Goal: Task Accomplishment & Management: Use online tool/utility

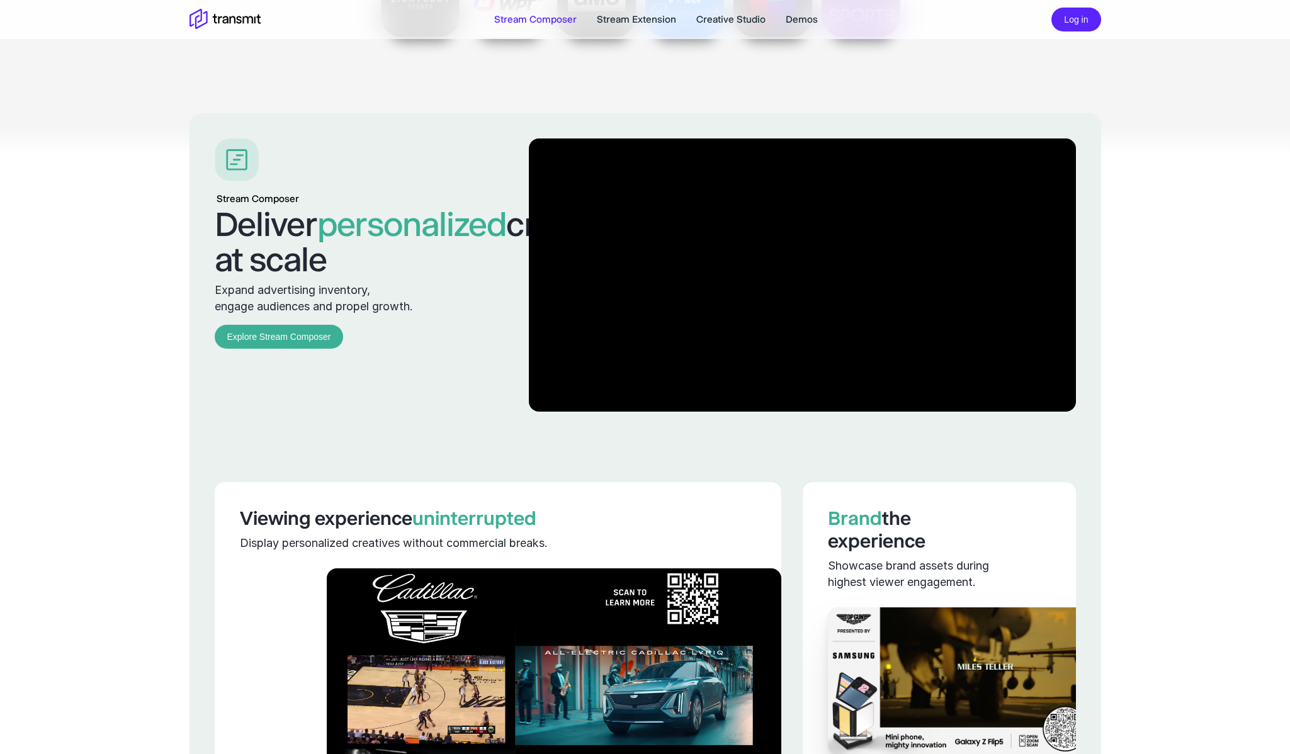
scroll to position [536, 0]
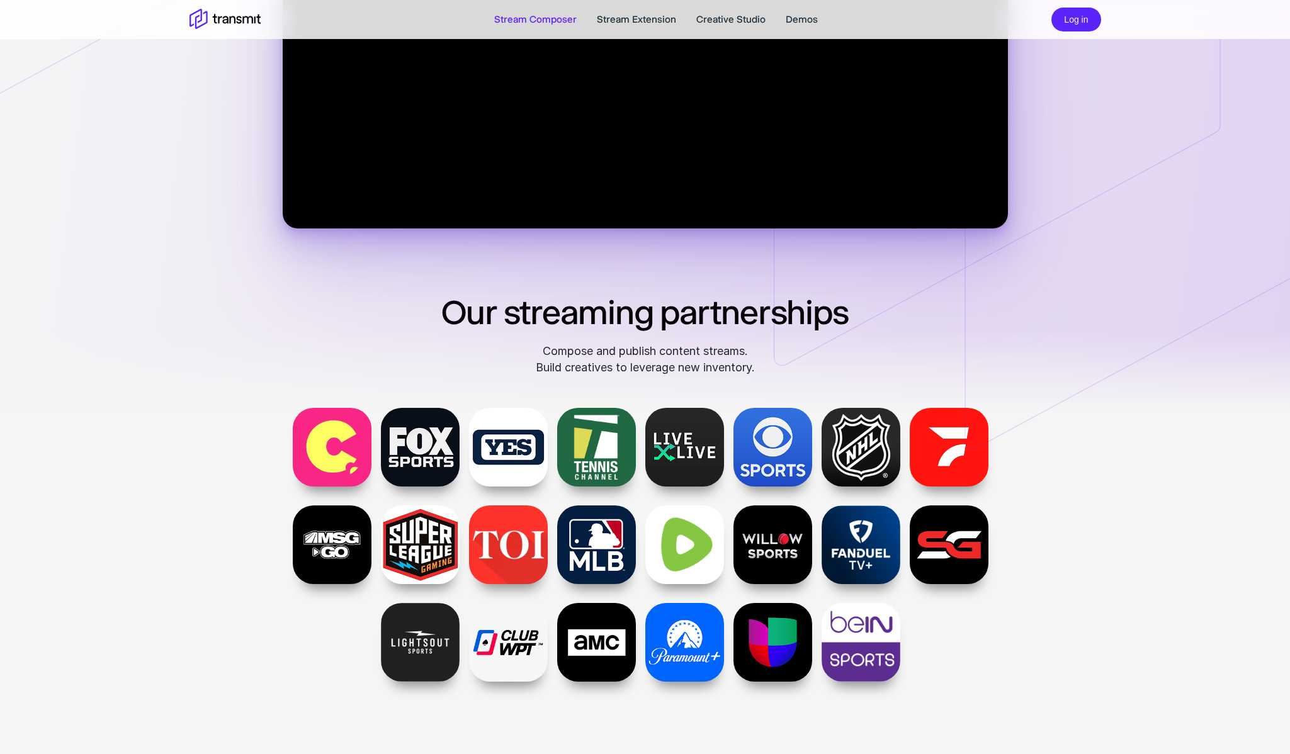
click at [550, 20] on link "Stream Composer" at bounding box center [535, 19] width 82 height 15
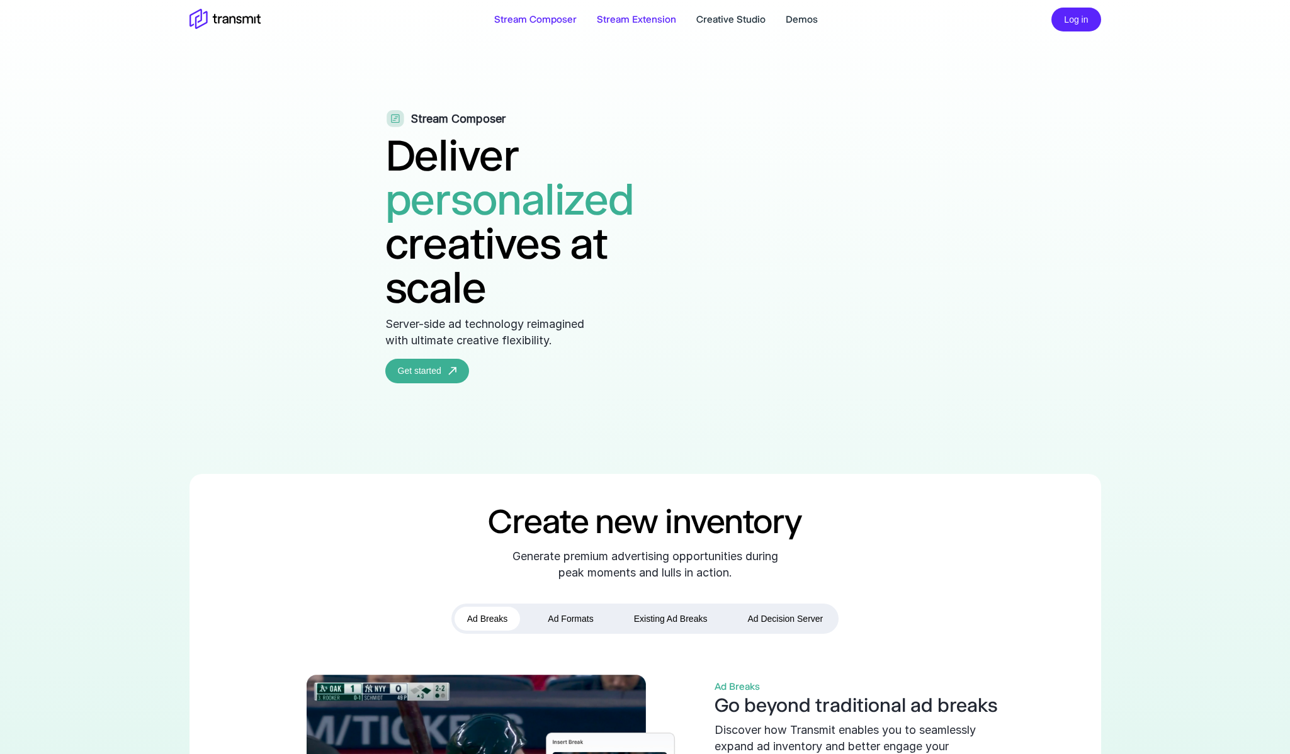
click at [621, 18] on link "Stream Extension" at bounding box center [636, 19] width 79 height 15
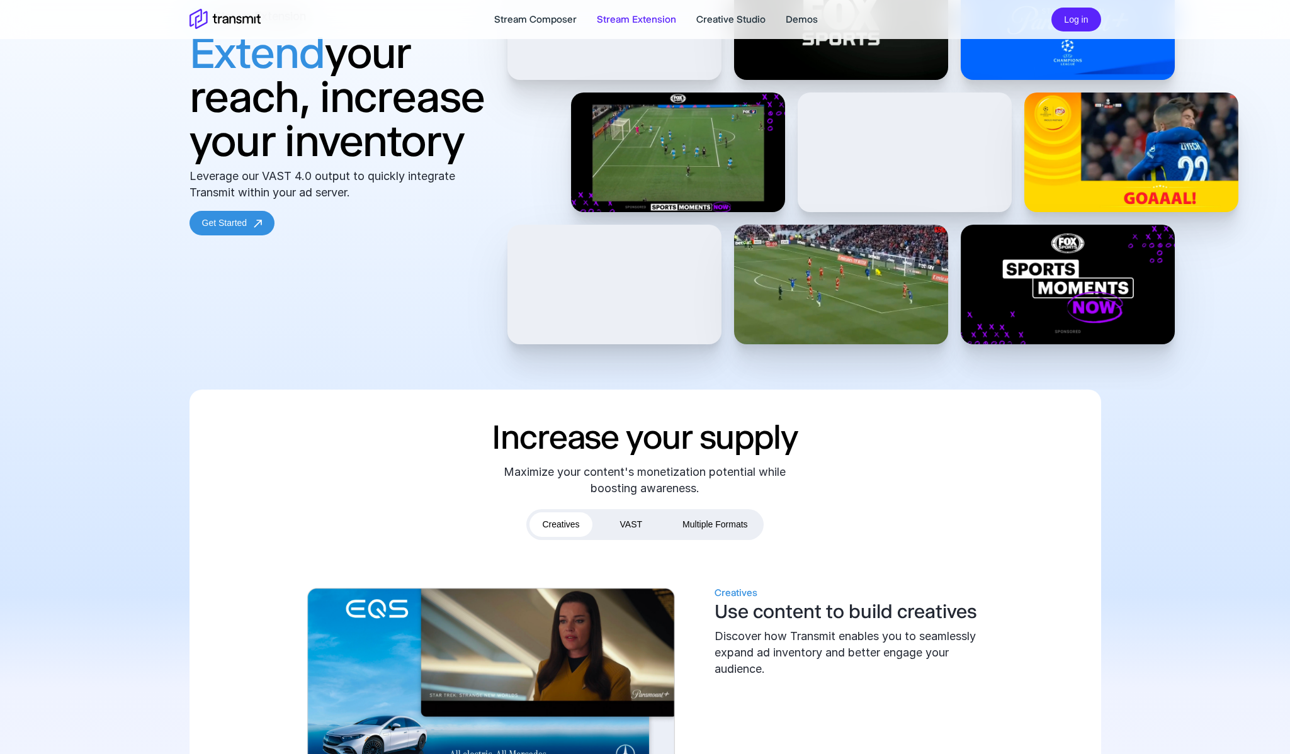
scroll to position [420, 0]
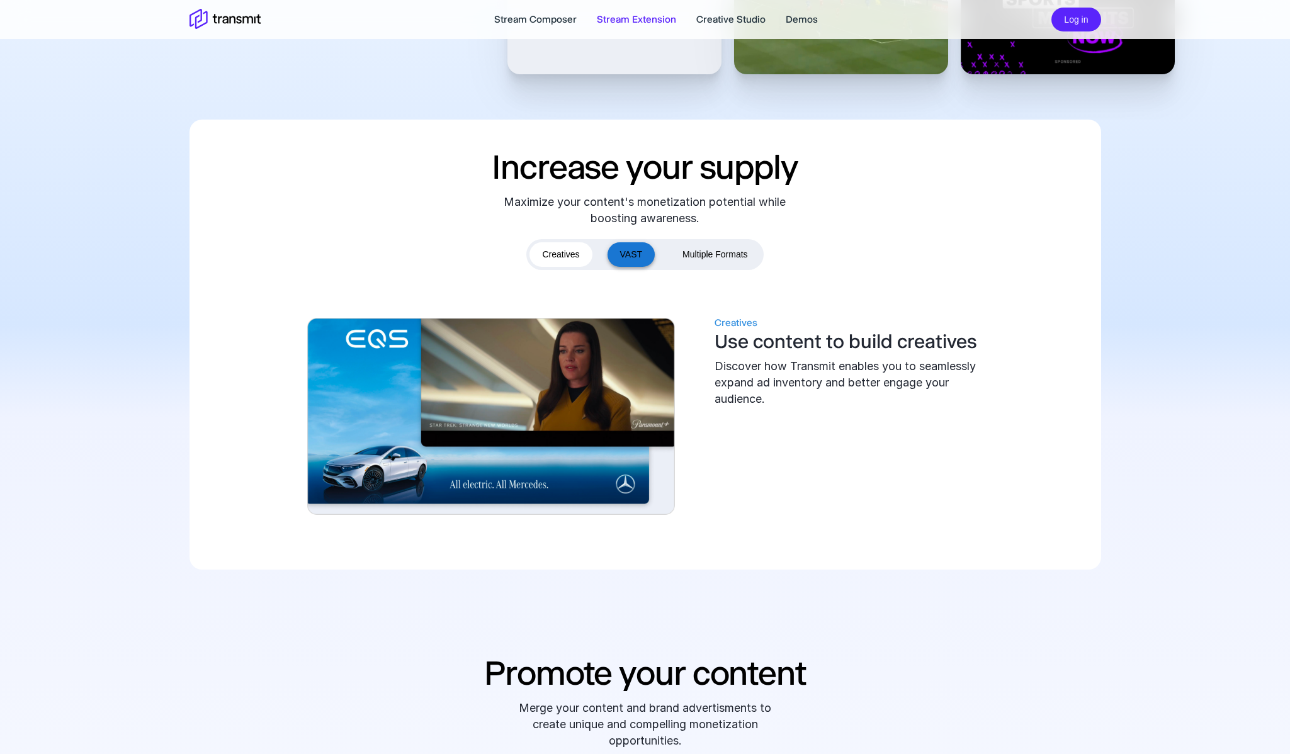
click at [640, 252] on button "VAST" at bounding box center [632, 254] width 48 height 25
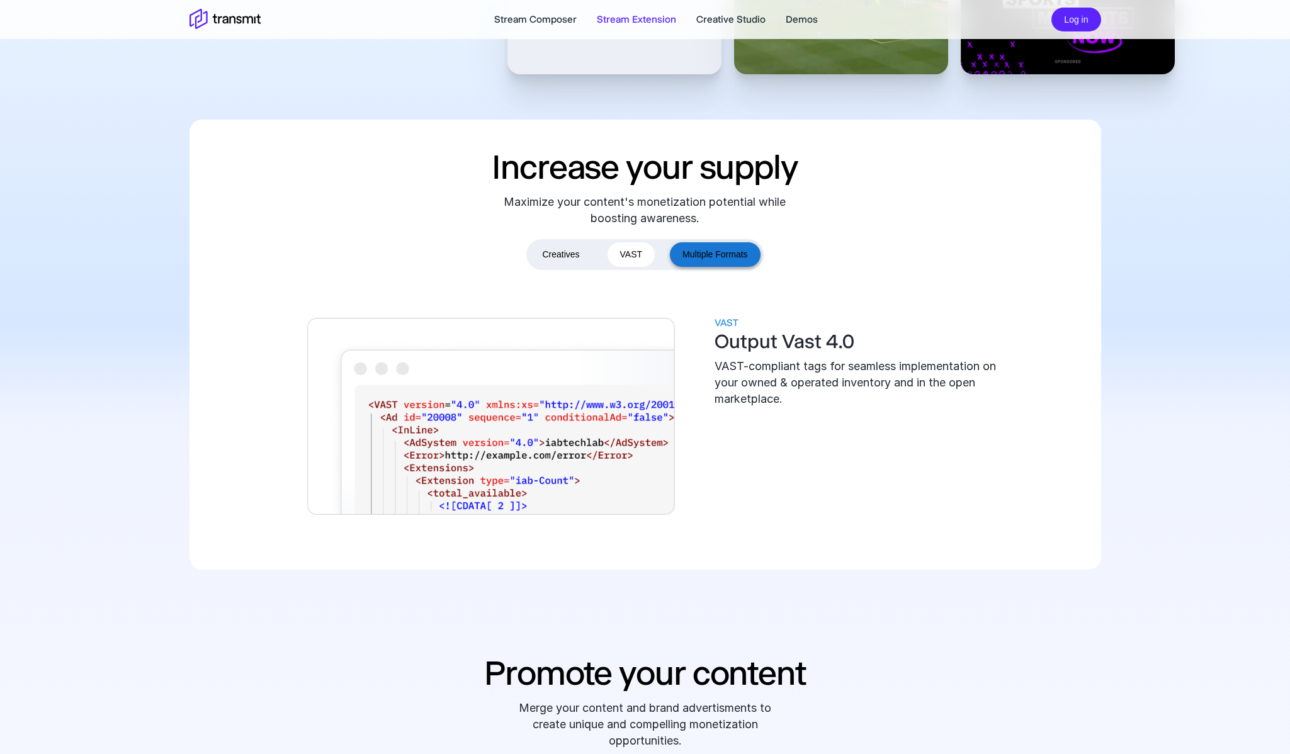
click at [713, 252] on button "Multiple Formats" at bounding box center [715, 254] width 90 height 25
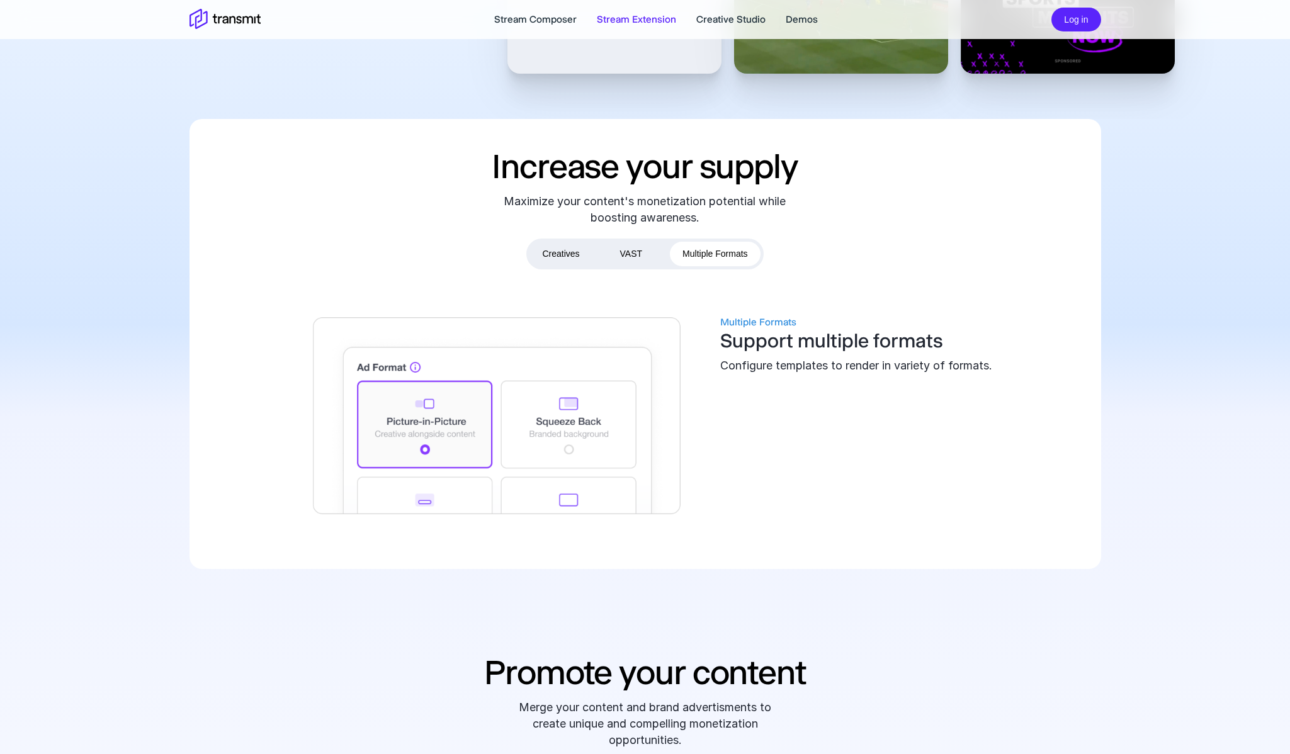
scroll to position [0, 0]
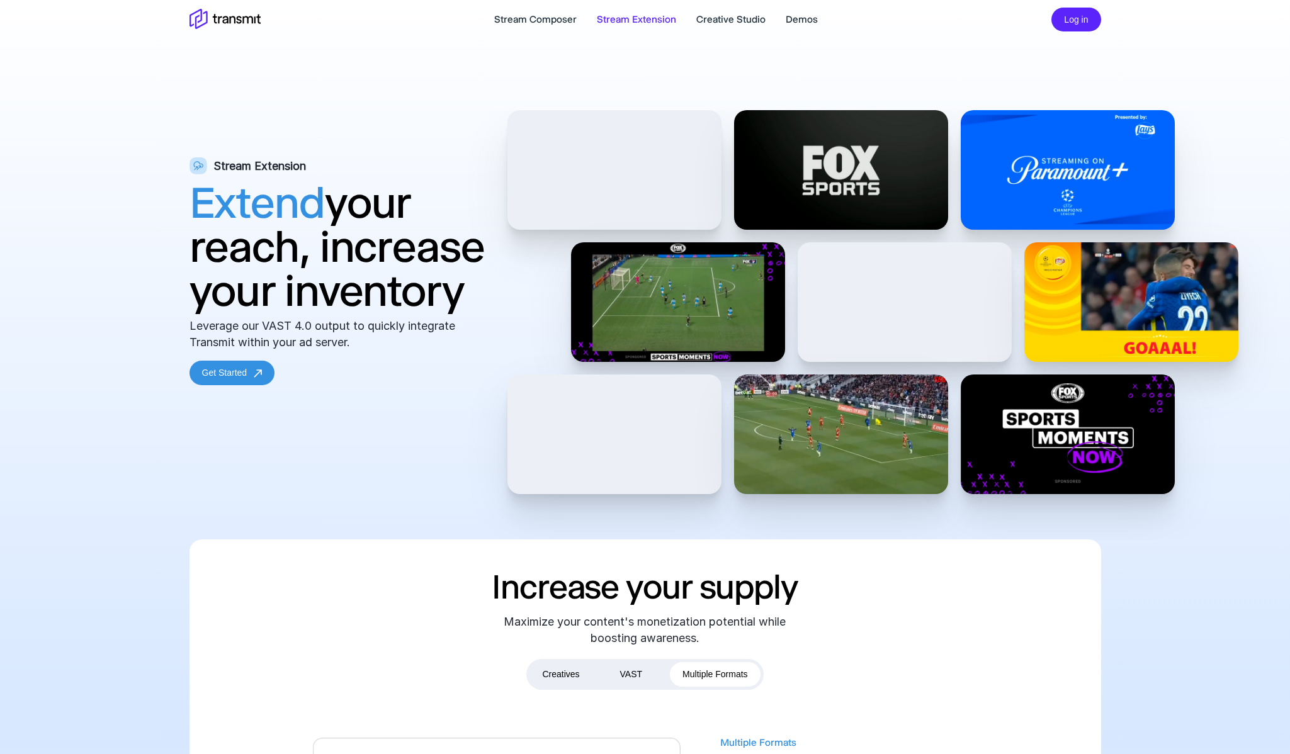
click at [790, 9] on div "Stream Composer Stream Extension Creative Studio Demos Log in" at bounding box center [645, 19] width 937 height 29
click at [789, 16] on link "Demos" at bounding box center [802, 19] width 32 height 15
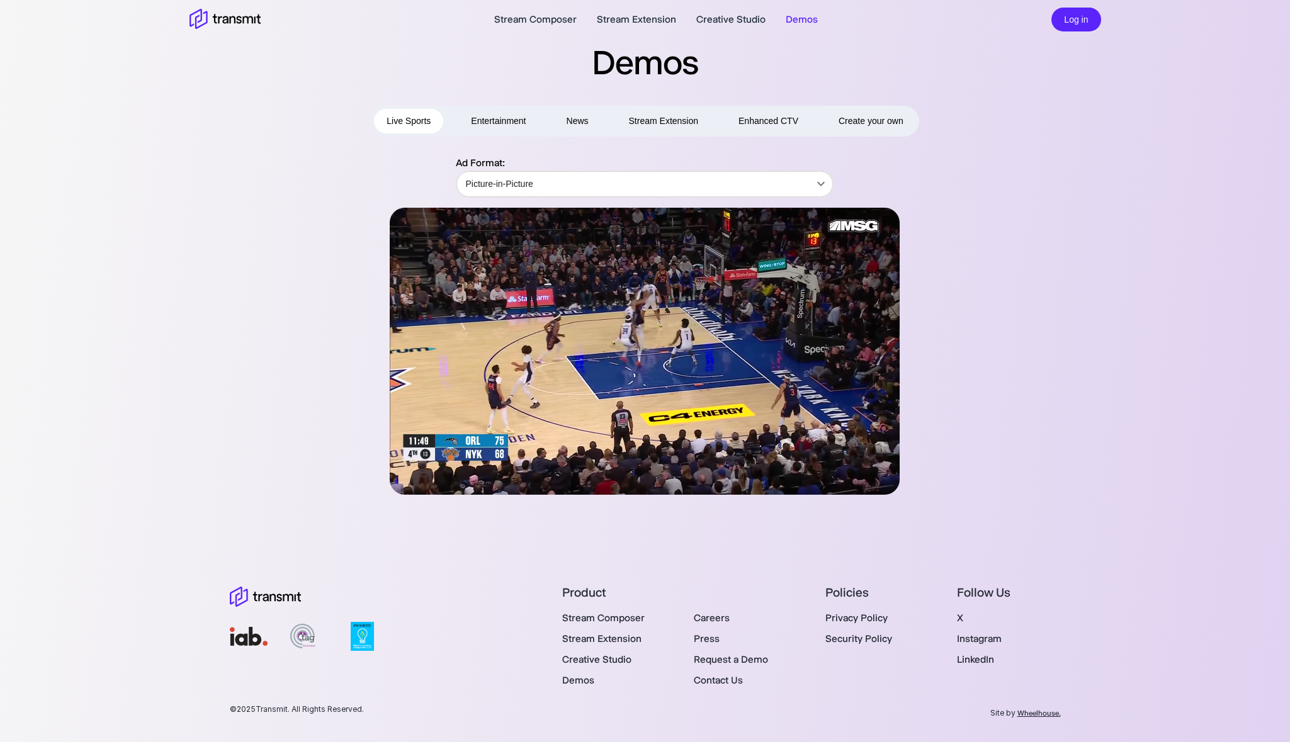
click at [507, 122] on button "Entertainment" at bounding box center [498, 121] width 80 height 25
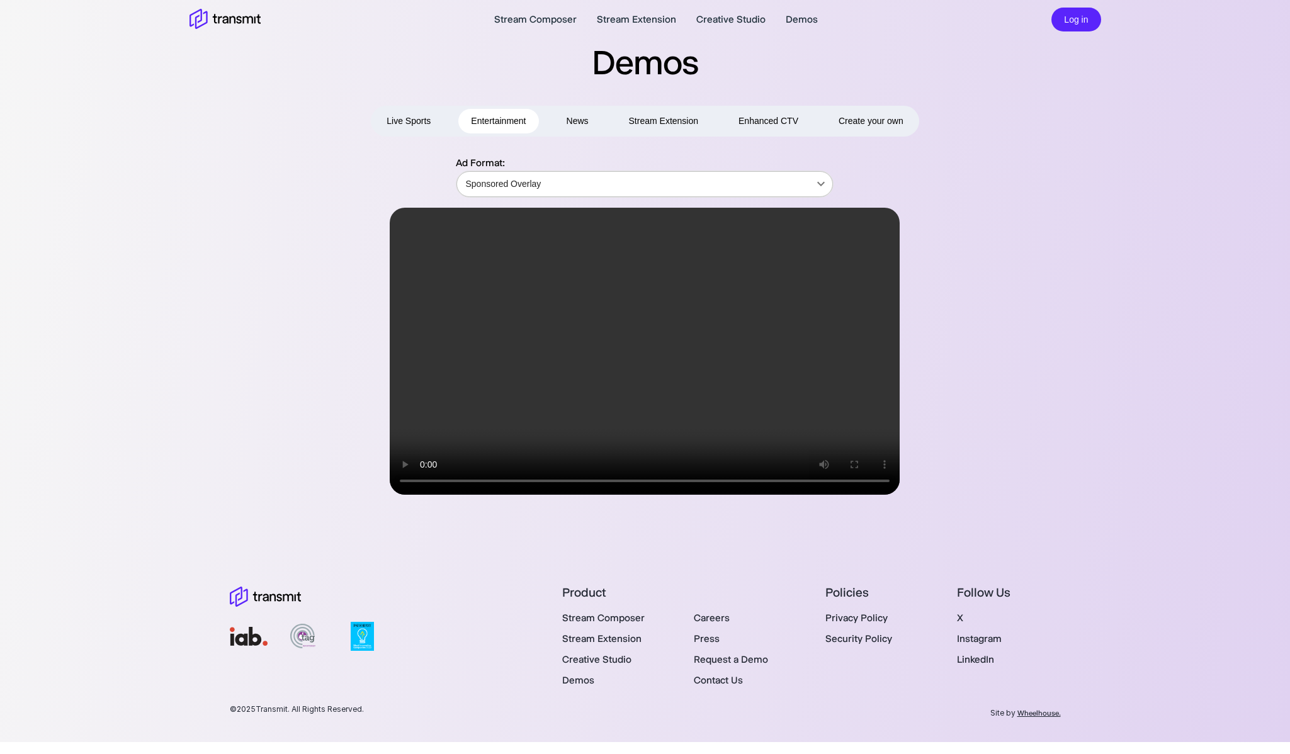
click at [723, 176] on body "Stream Composer Stream Extension Creative Studio Demos Log in Demos Live Sports…" at bounding box center [645, 377] width 1290 height 754
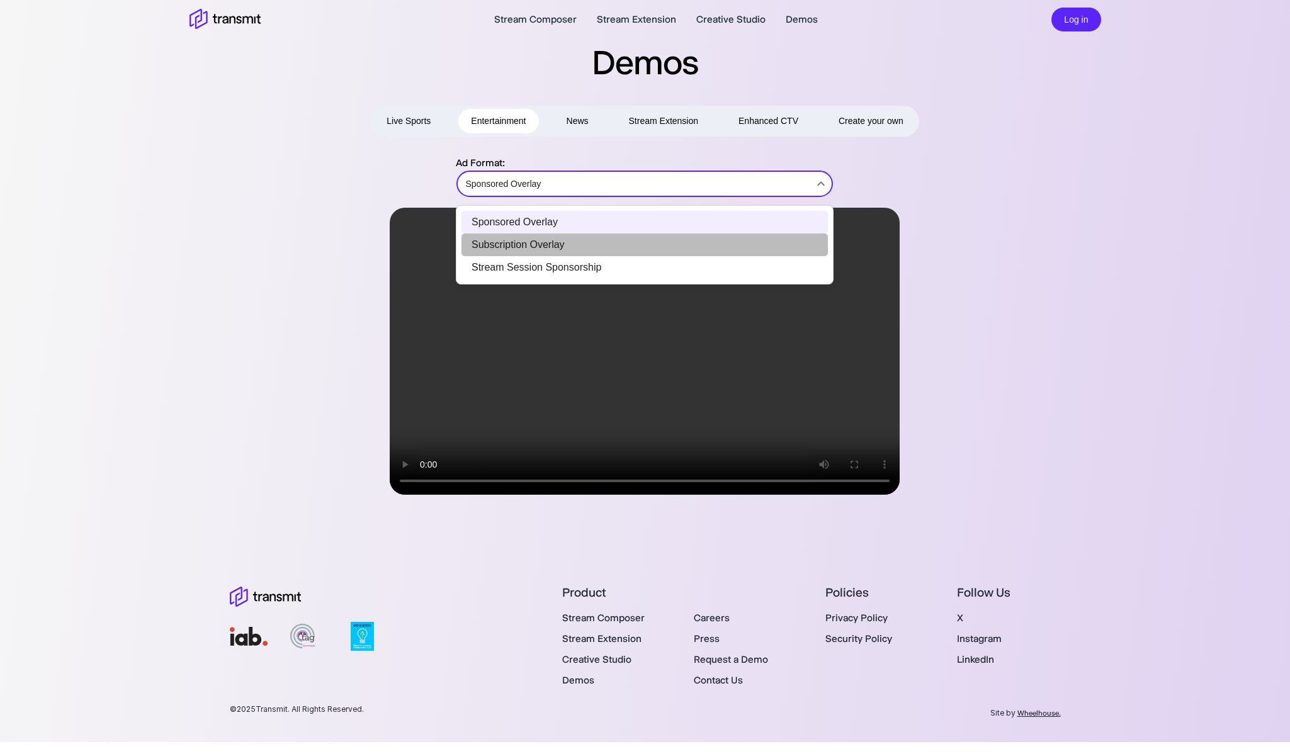
click at [697, 240] on li "Subscription Overlay" at bounding box center [644, 245] width 366 height 23
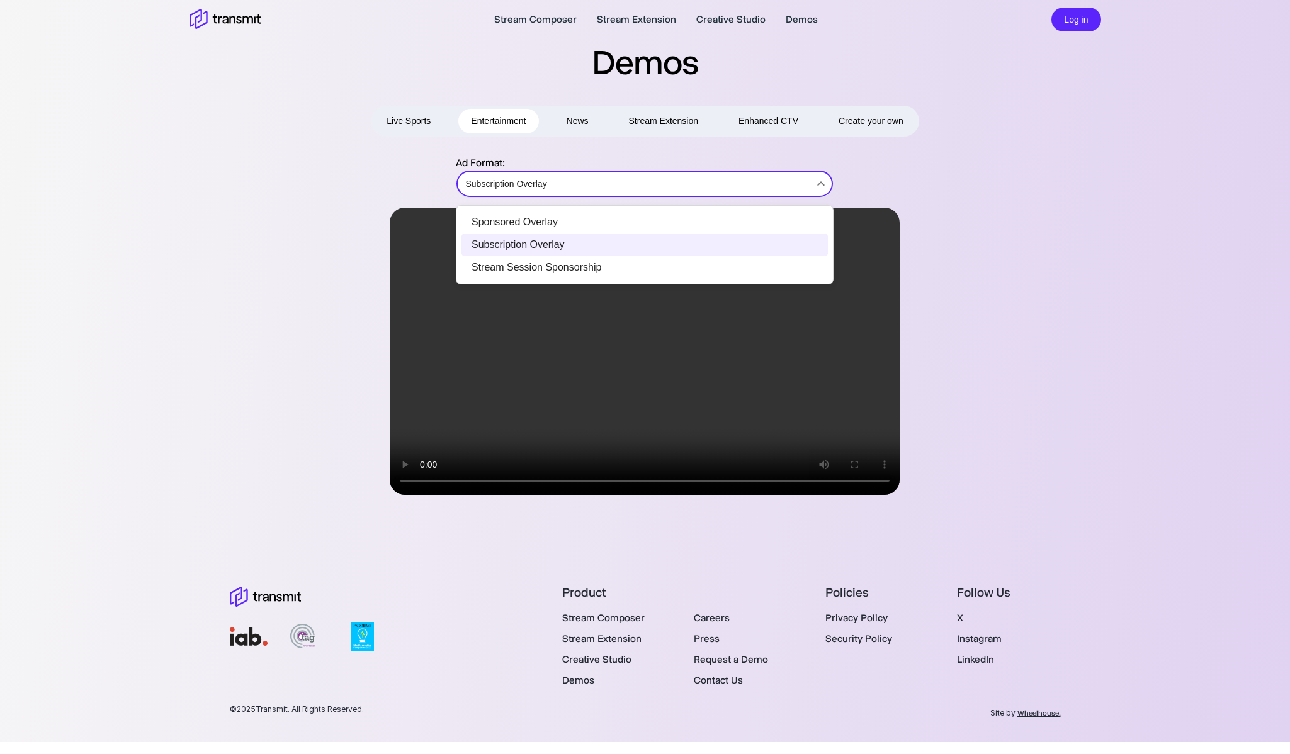
click at [592, 184] on body "Stream Composer Stream Extension Creative Studio Demos Log in Demos Live Sports…" at bounding box center [645, 377] width 1290 height 754
click at [587, 267] on li "Stream Session Sponsorship" at bounding box center [644, 267] width 366 height 23
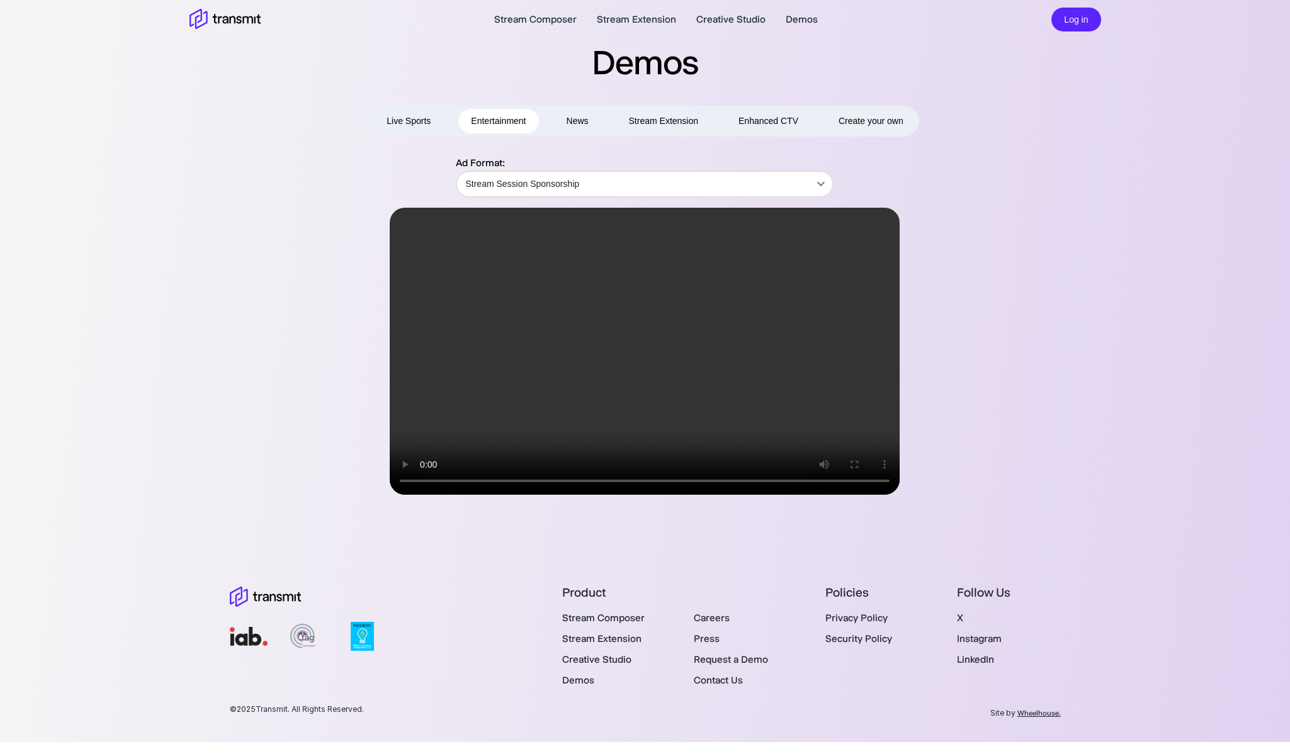
click at [579, 123] on button "News" at bounding box center [577, 121] width 47 height 25
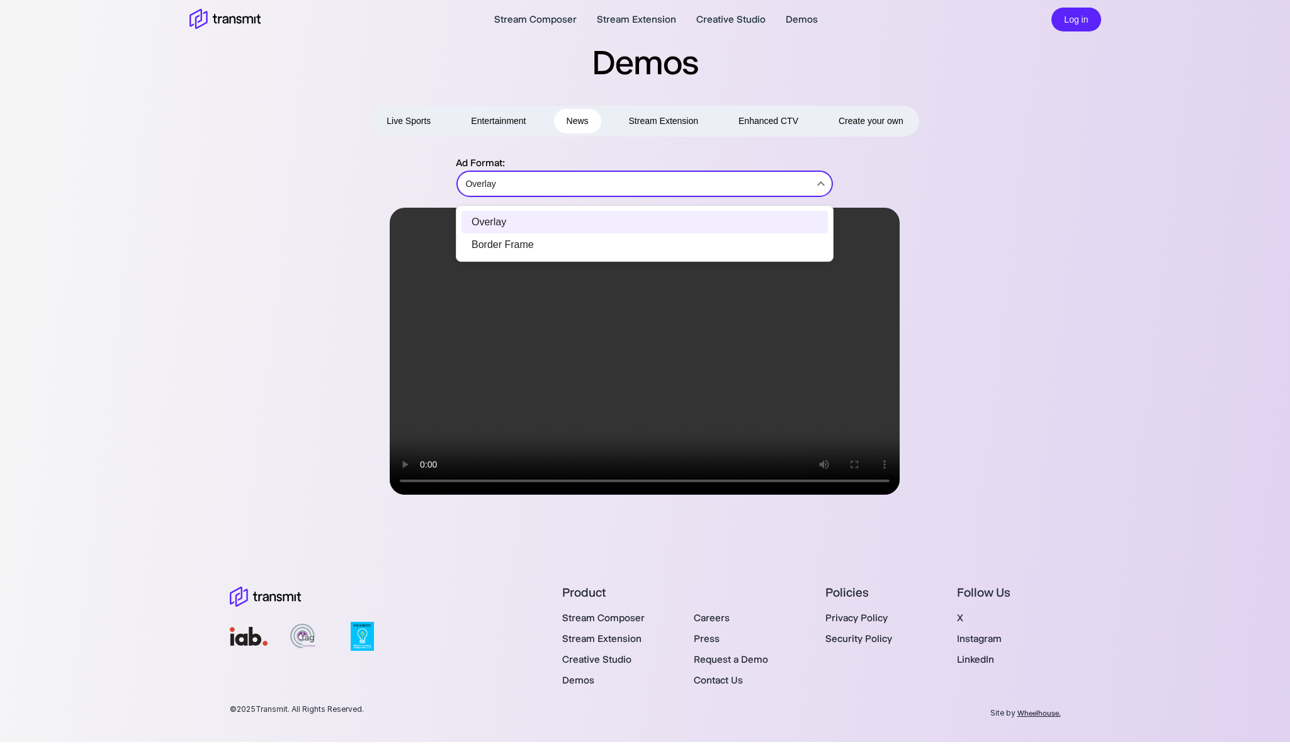
click at [628, 180] on body "Stream Composer Stream Extension Creative Studio Demos Log in Demos Live Sports…" at bounding box center [645, 377] width 1290 height 754
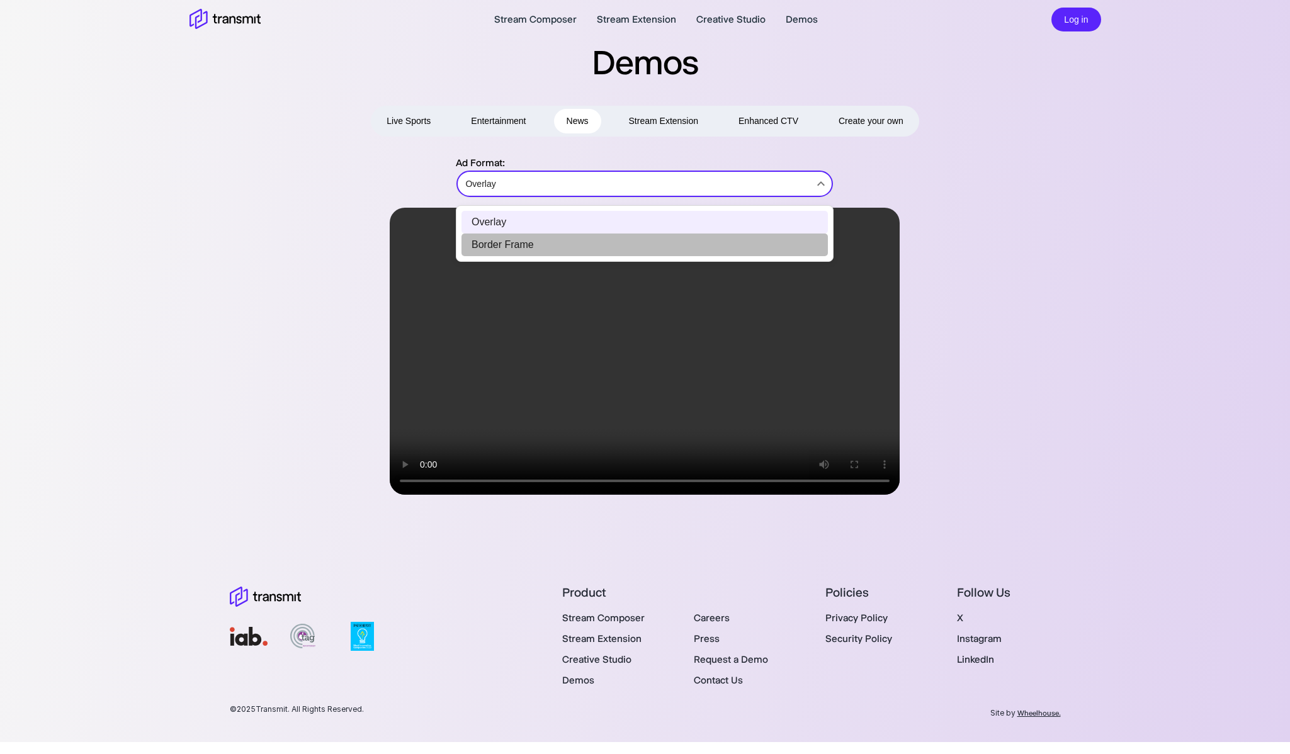
click at [611, 242] on li "Border Frame" at bounding box center [644, 245] width 366 height 23
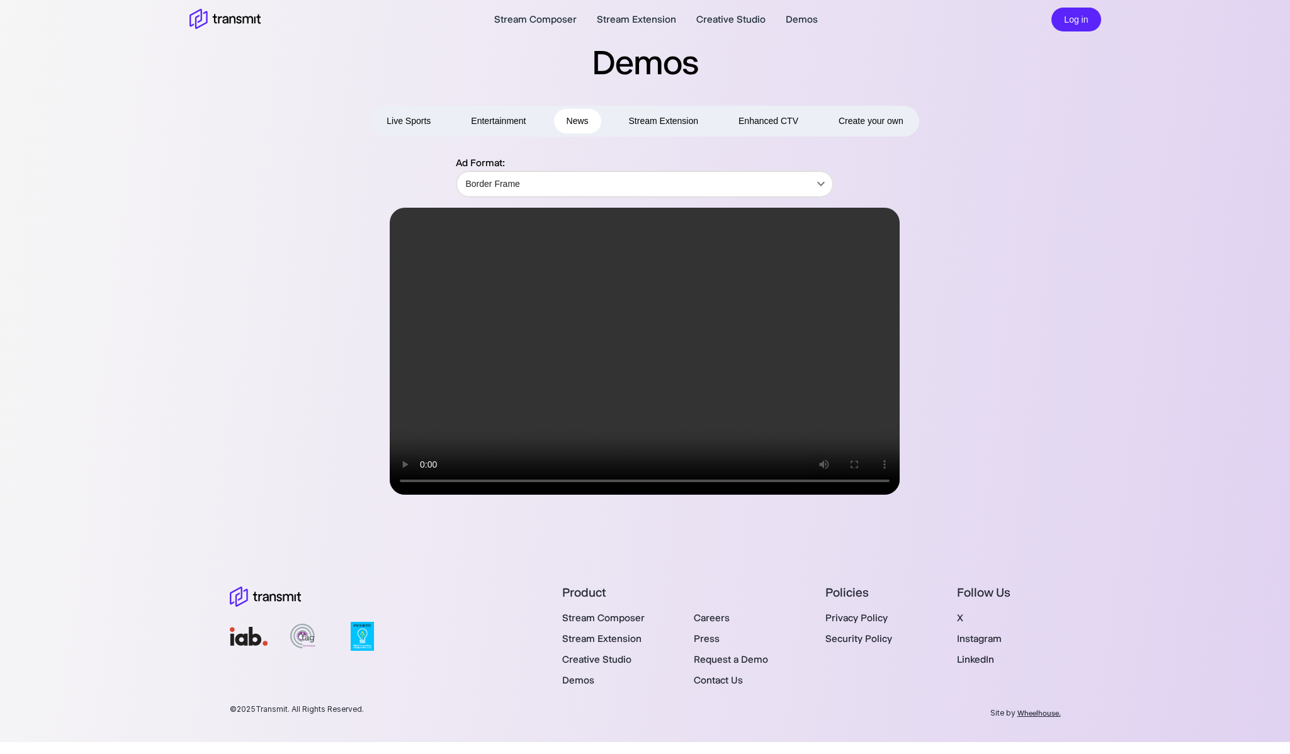
click at [671, 119] on button "Stream Extension" at bounding box center [663, 121] width 95 height 25
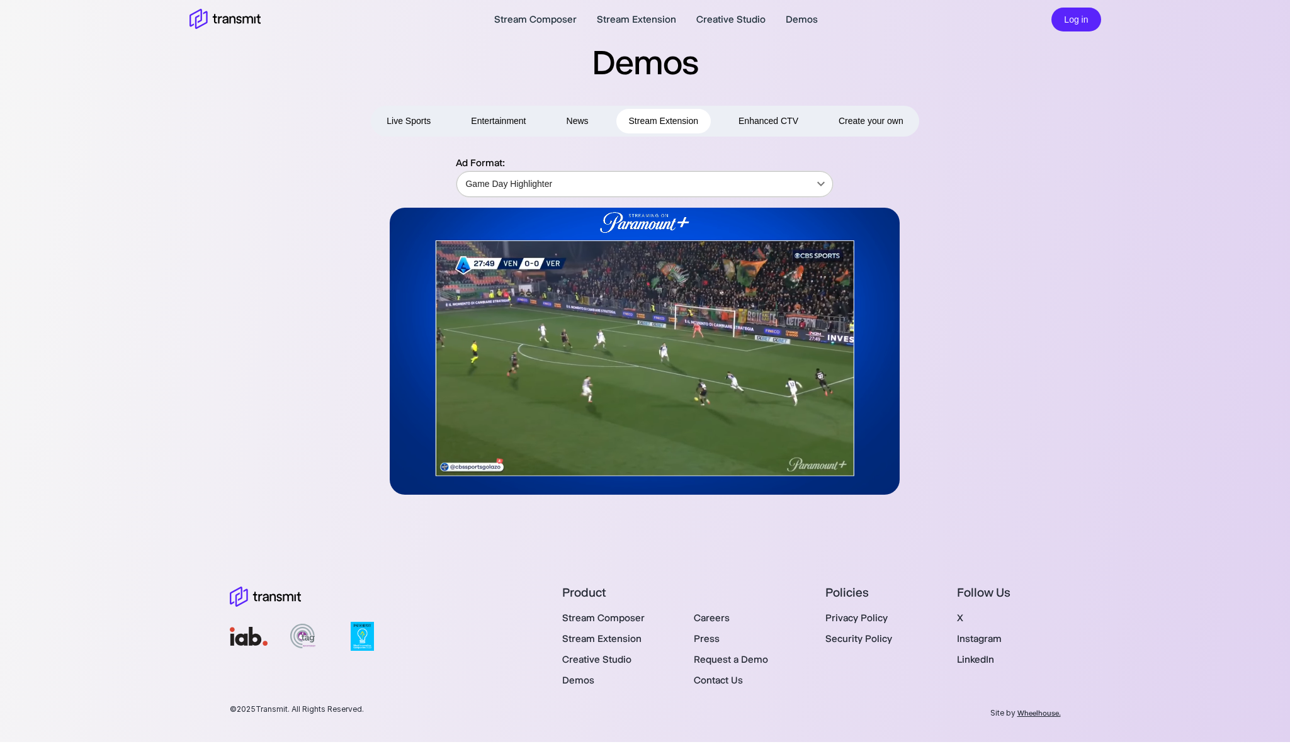
click at [652, 183] on body "Stream Composer Stream Extension Creative Studio Demos Log in Demos Live Sports…" at bounding box center [645, 377] width 1290 height 754
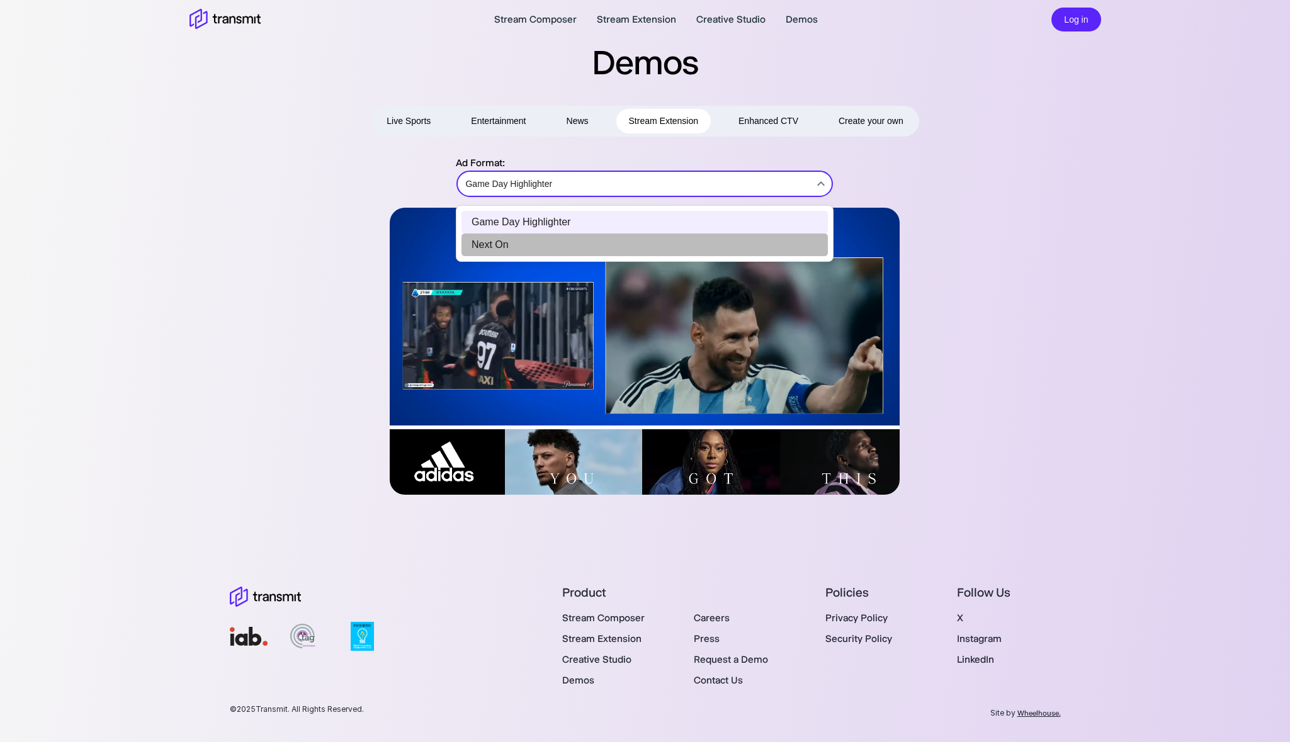
click at [641, 238] on li "Next On" at bounding box center [644, 245] width 366 height 23
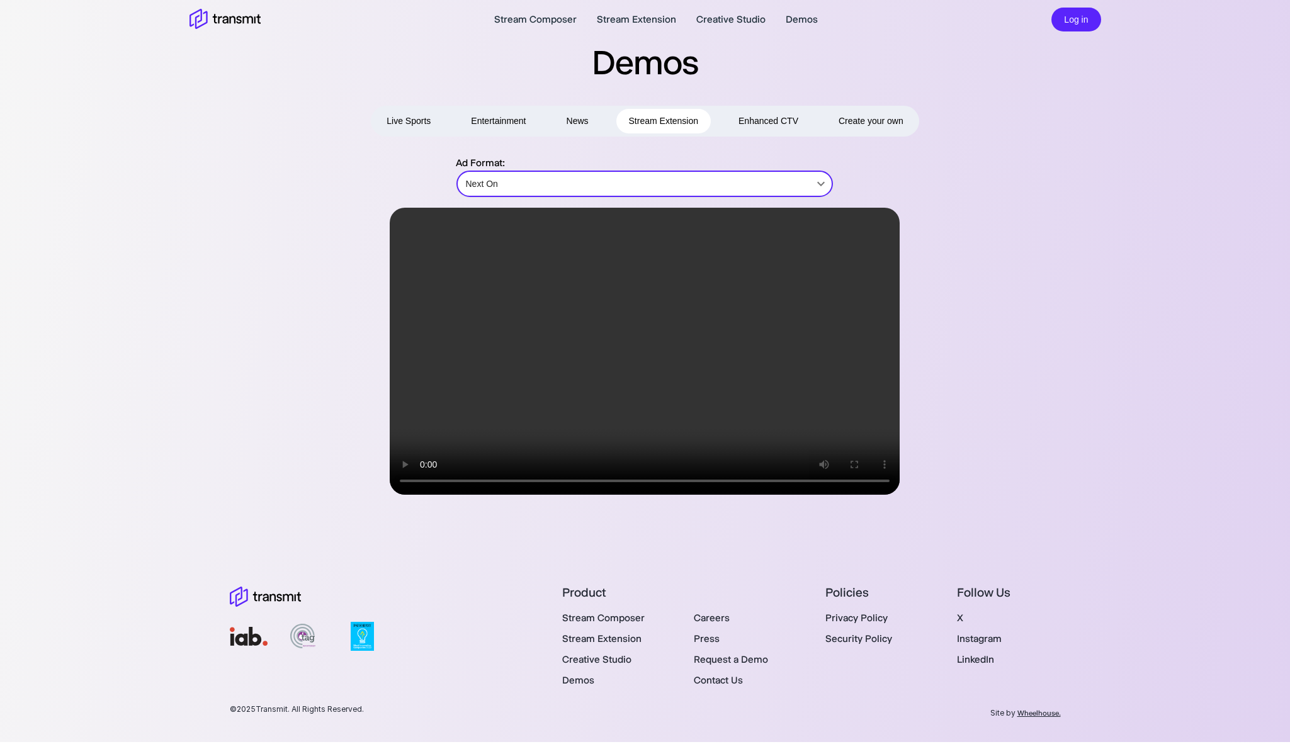
click at [773, 123] on button "Enhanced CTV" at bounding box center [768, 121] width 85 height 25
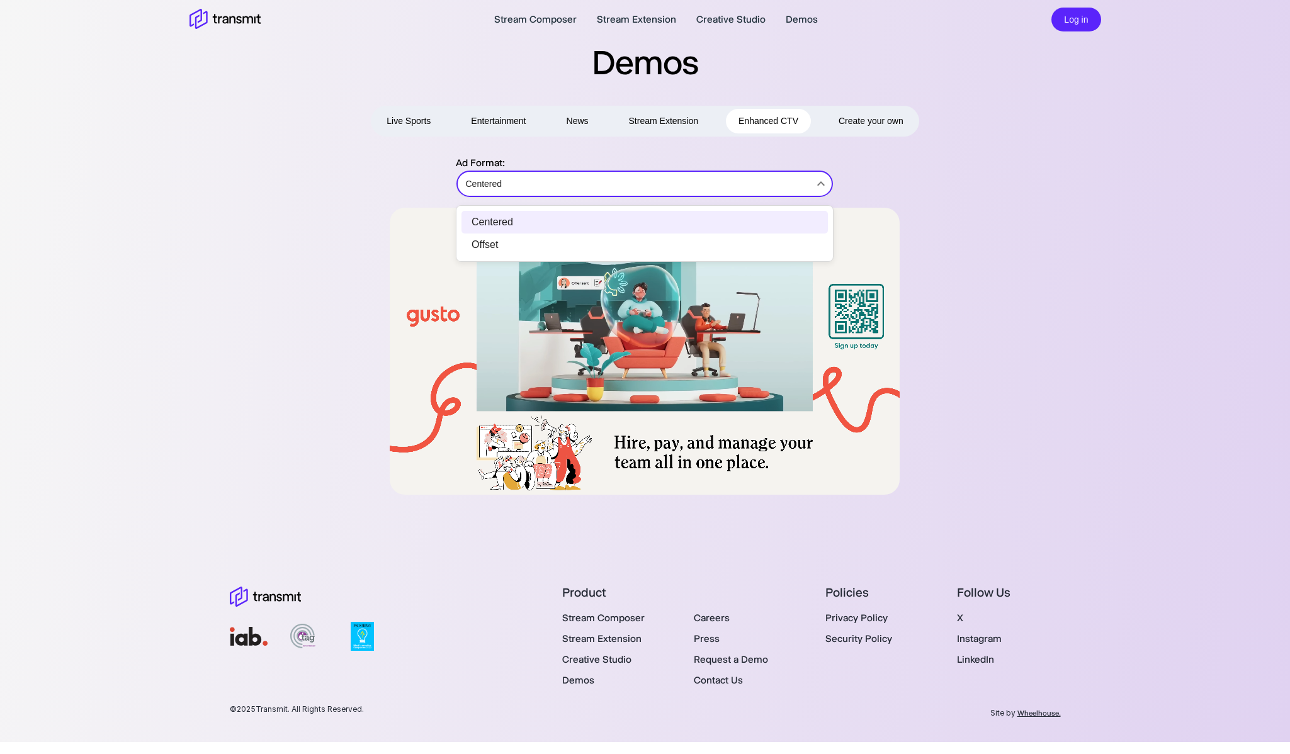
click at [734, 186] on body "Stream Composer Stream Extension Creative Studio Demos Log in Demos Live Sports…" at bounding box center [645, 377] width 1290 height 754
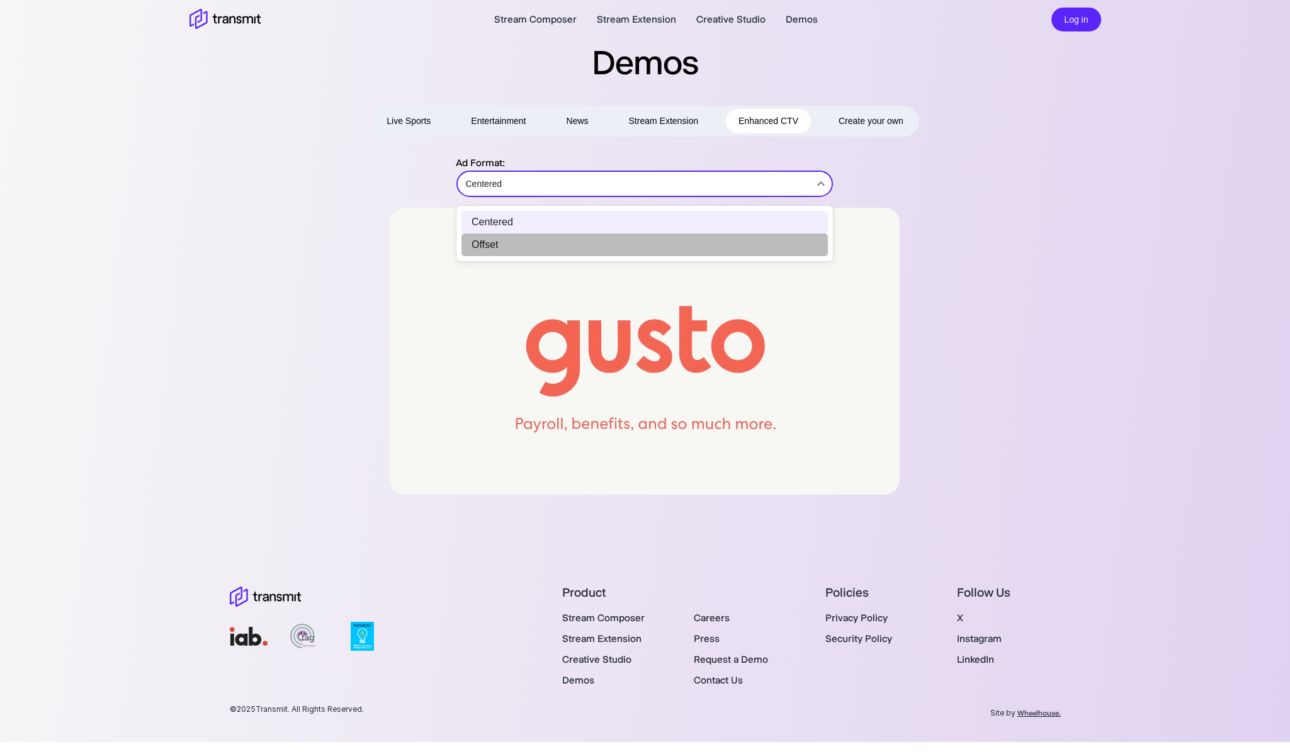
click at [711, 235] on li "Offset" at bounding box center [644, 245] width 366 height 23
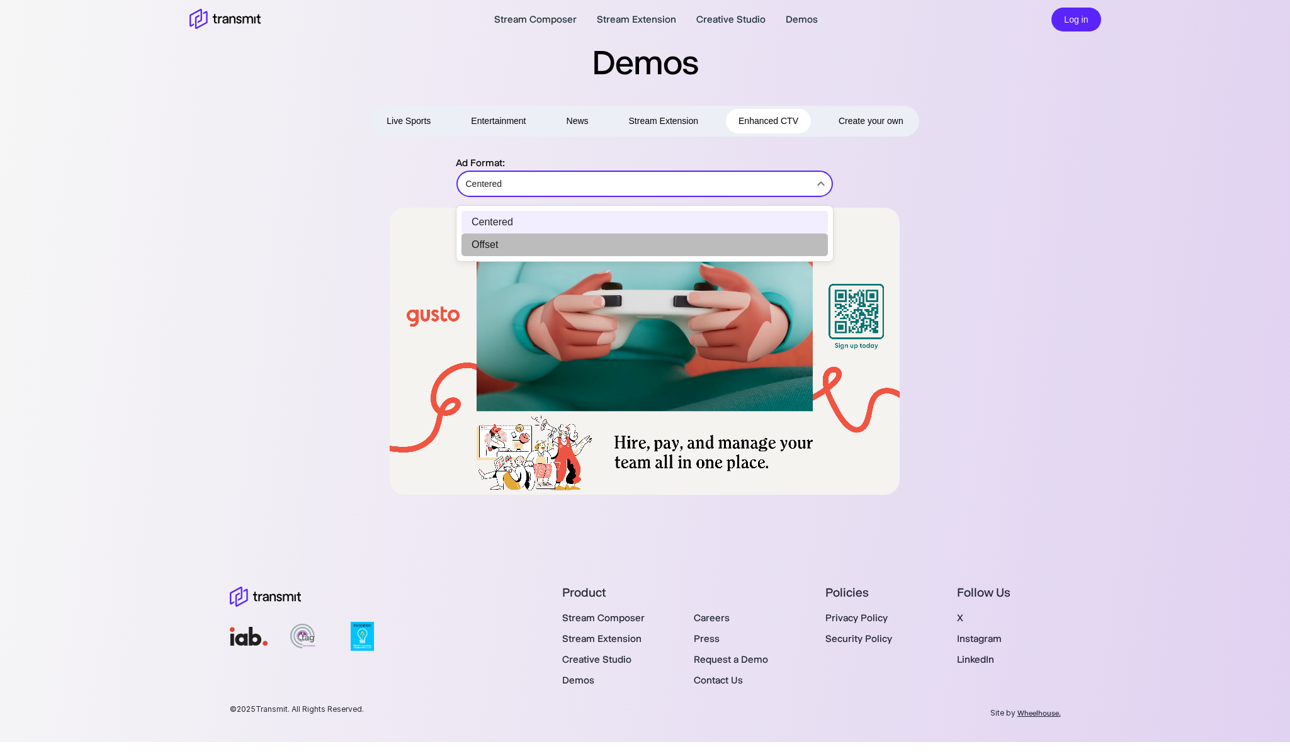
type input "Offset"
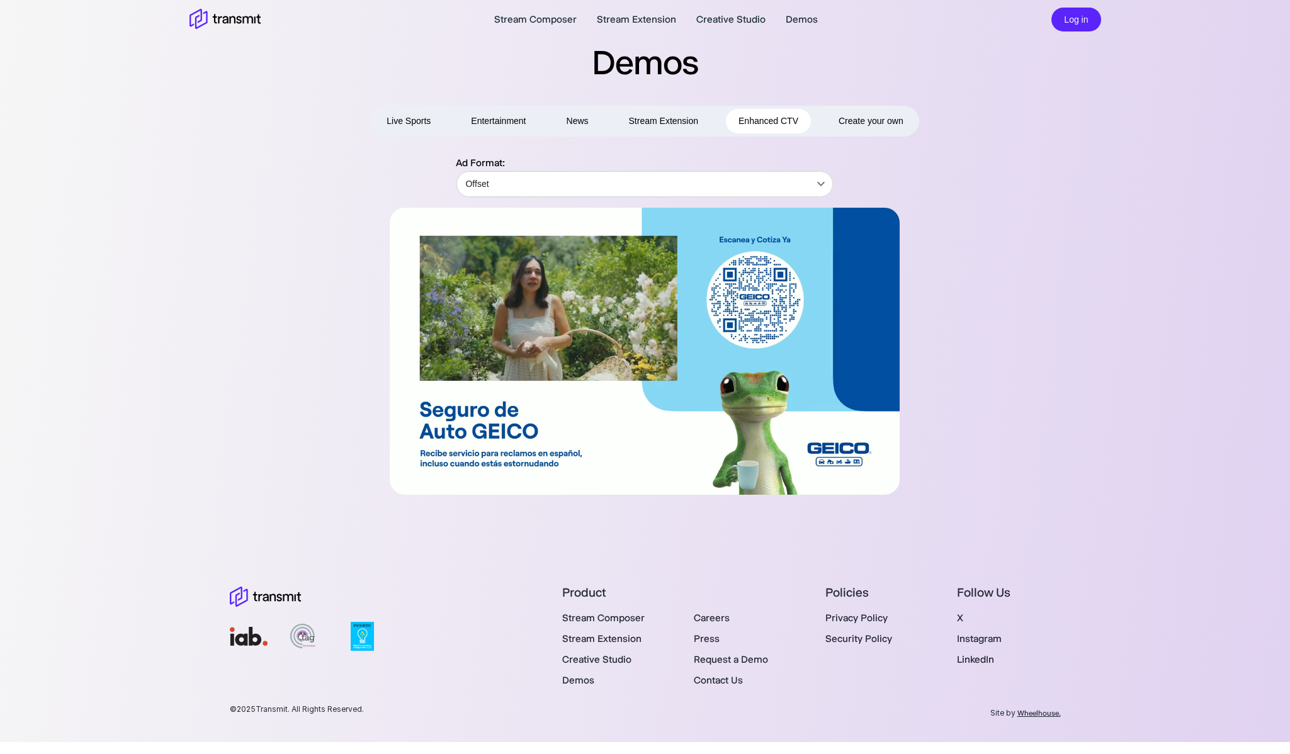
click at [852, 132] on button "Create your own" at bounding box center [871, 121] width 90 height 25
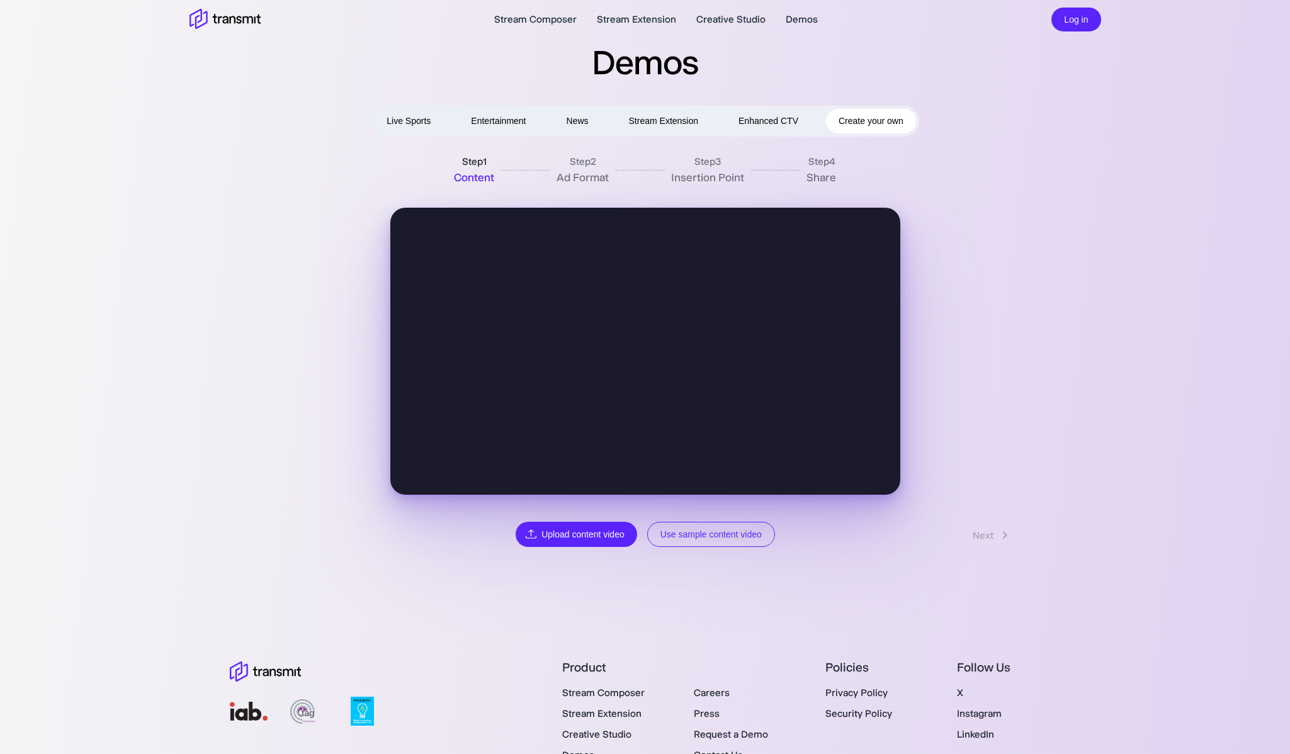
click at [705, 538] on button "Use sample content video" at bounding box center [711, 535] width 128 height 26
click at [987, 536] on link "Next" at bounding box center [993, 535] width 65 height 24
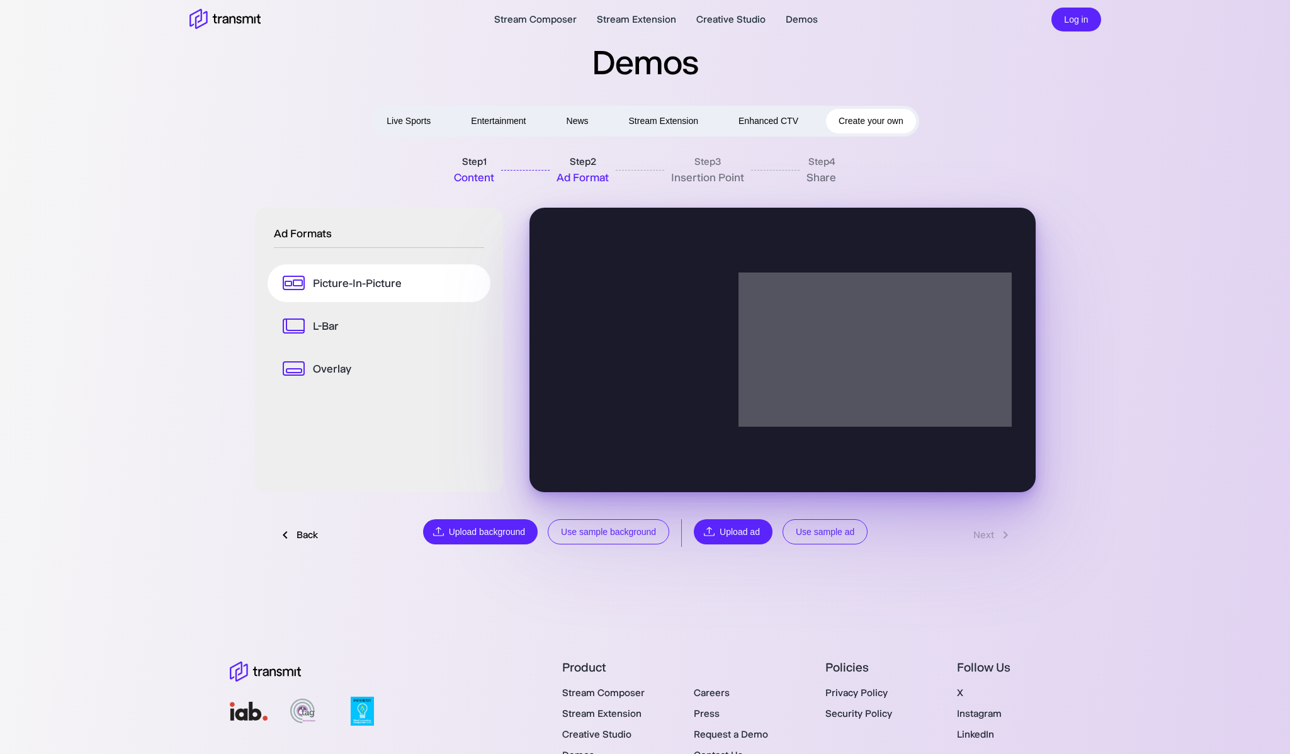
click at [341, 330] on link "L-Bar" at bounding box center [379, 326] width 223 height 38
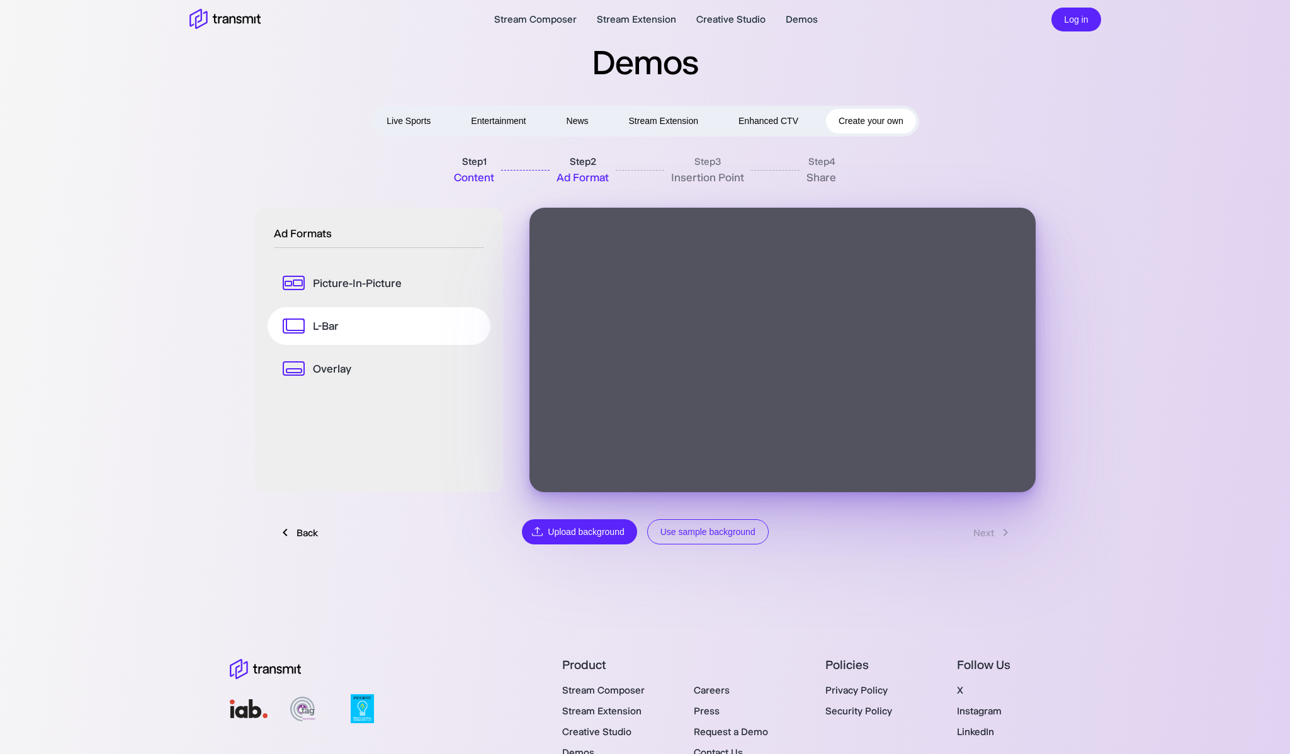
click at [752, 536] on button "Use sample background" at bounding box center [708, 532] width 122 height 26
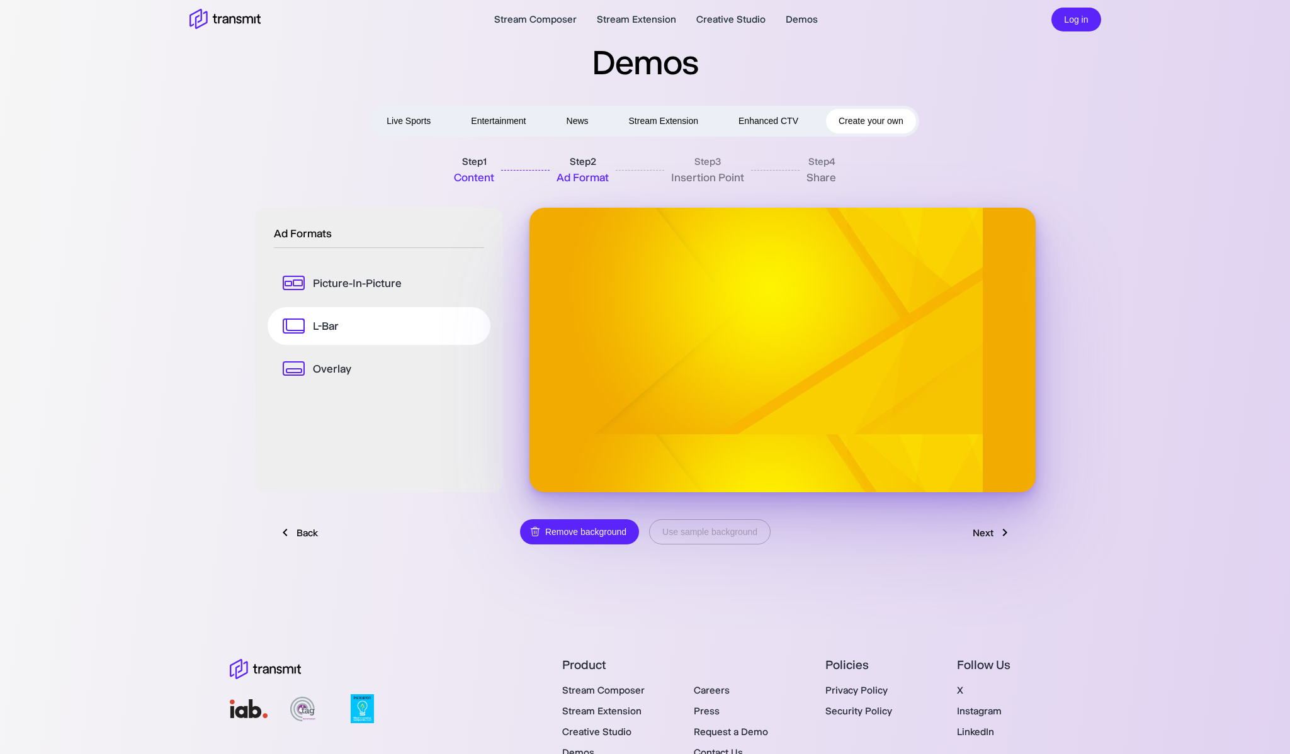
click at [990, 528] on link "Next" at bounding box center [992, 533] width 65 height 24
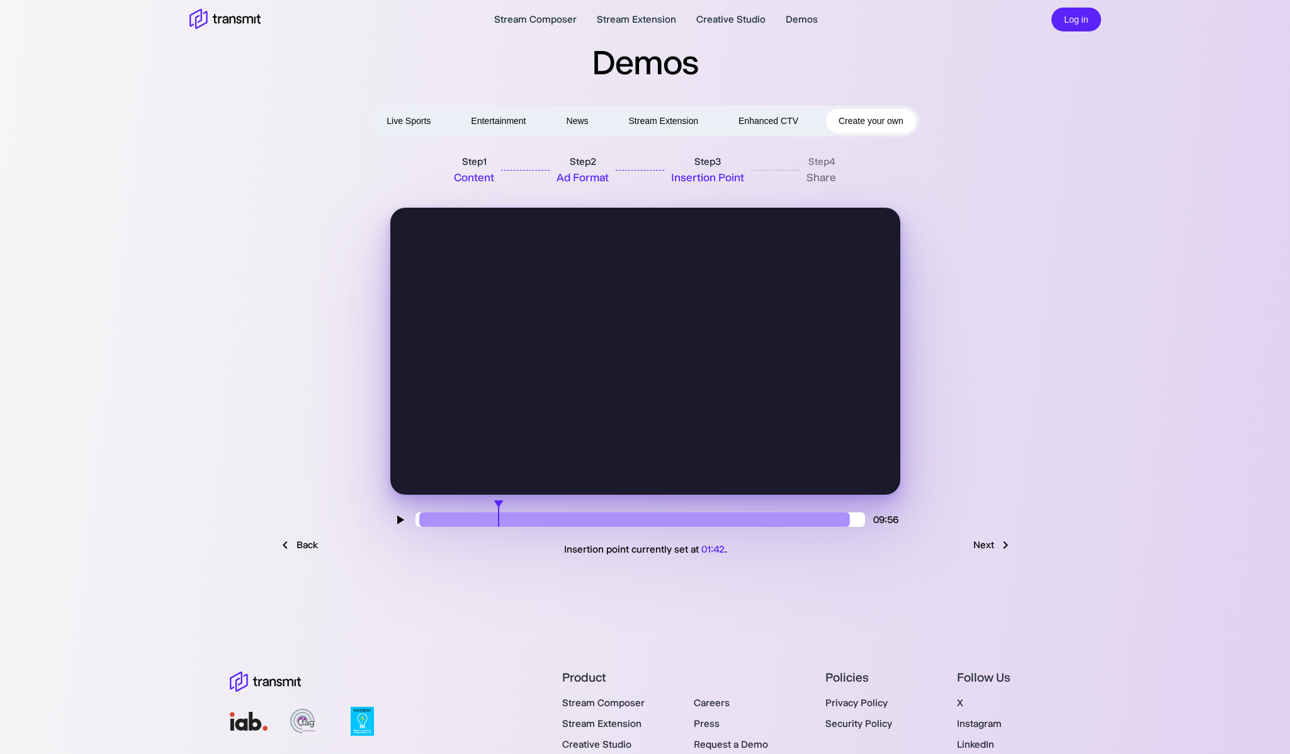
drag, startPoint x: 587, startPoint y: 513, endPoint x: 499, endPoint y: 514, distance: 88.1
type input "107"
click at [499, 514] on input "range" at bounding box center [641, 519] width 450 height 14
click at [987, 543] on link "Next" at bounding box center [993, 545] width 65 height 24
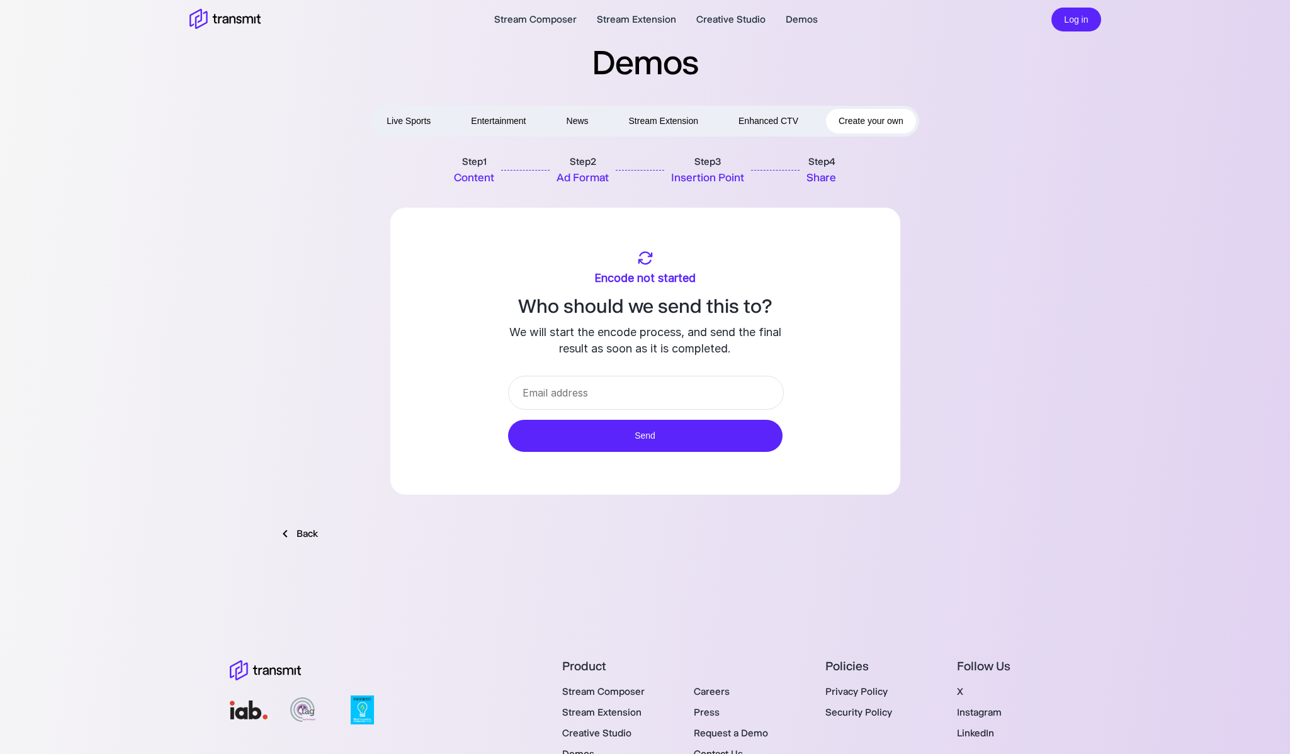
click at [638, 391] on input "email" at bounding box center [646, 393] width 276 height 34
type input "[PERSON_NAME][EMAIL_ADDRESS][DOMAIN_NAME]"
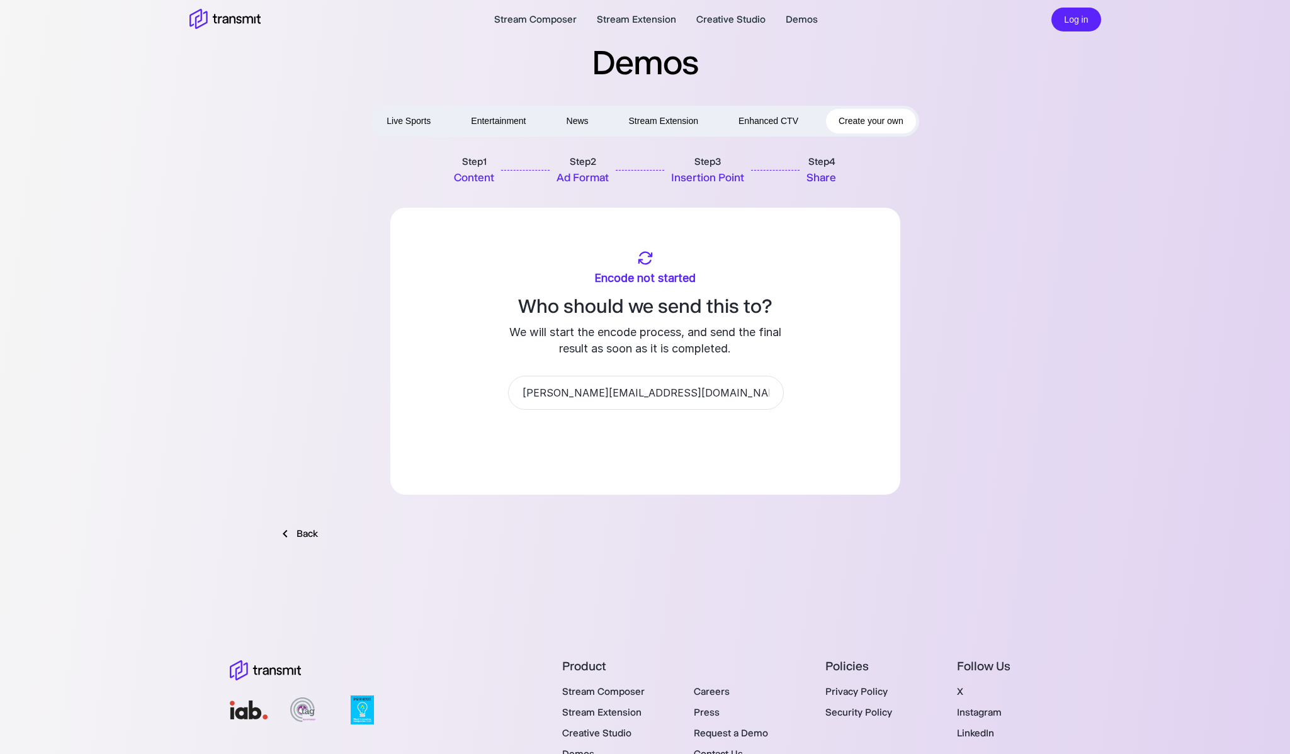
click at [636, 433] on button "Send" at bounding box center [645, 436] width 274 height 32
